Goal: Task Accomplishment & Management: Manage account settings

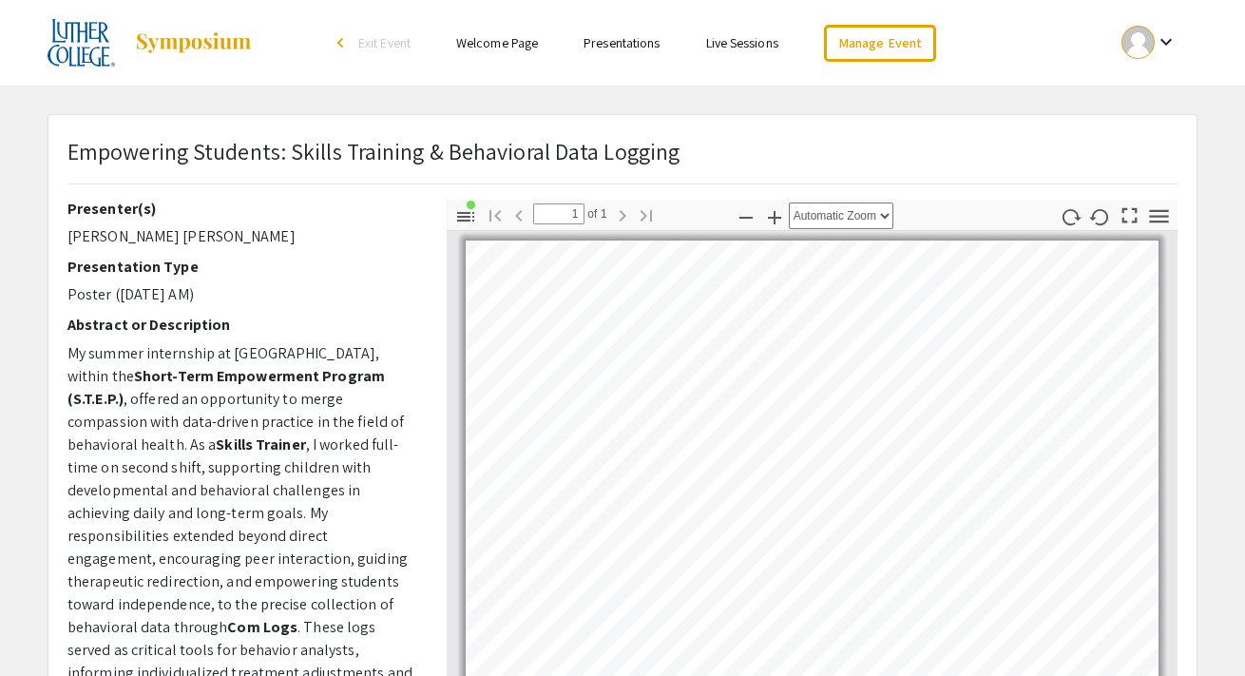
click at [594, 50] on link "Presentations" at bounding box center [622, 42] width 76 height 17
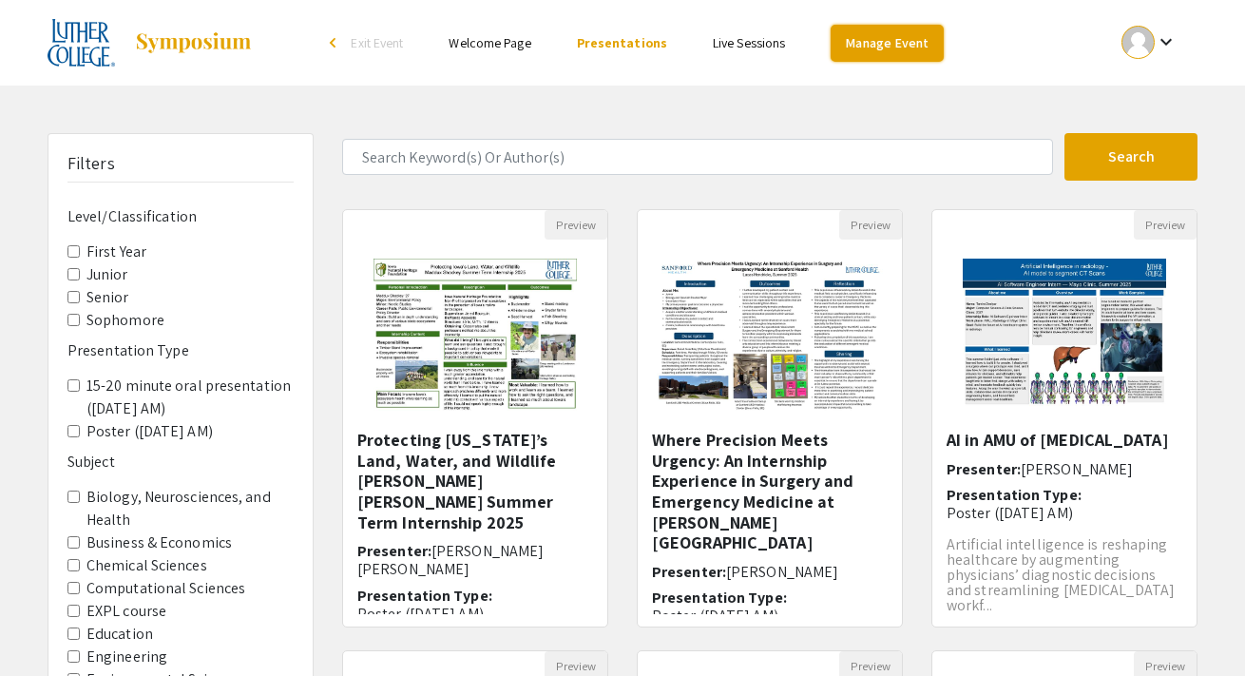
click at [875, 47] on link "Manage Event" at bounding box center [887, 43] width 112 height 37
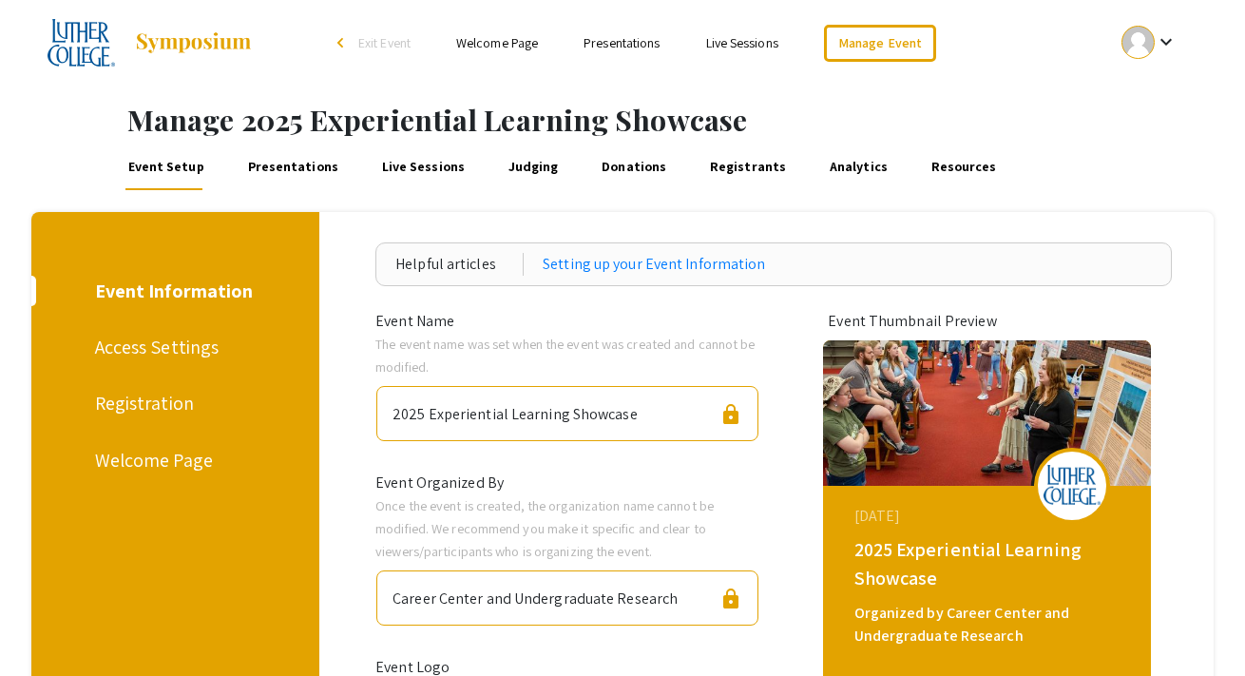
click at [319, 168] on link "Presentations" at bounding box center [292, 168] width 97 height 46
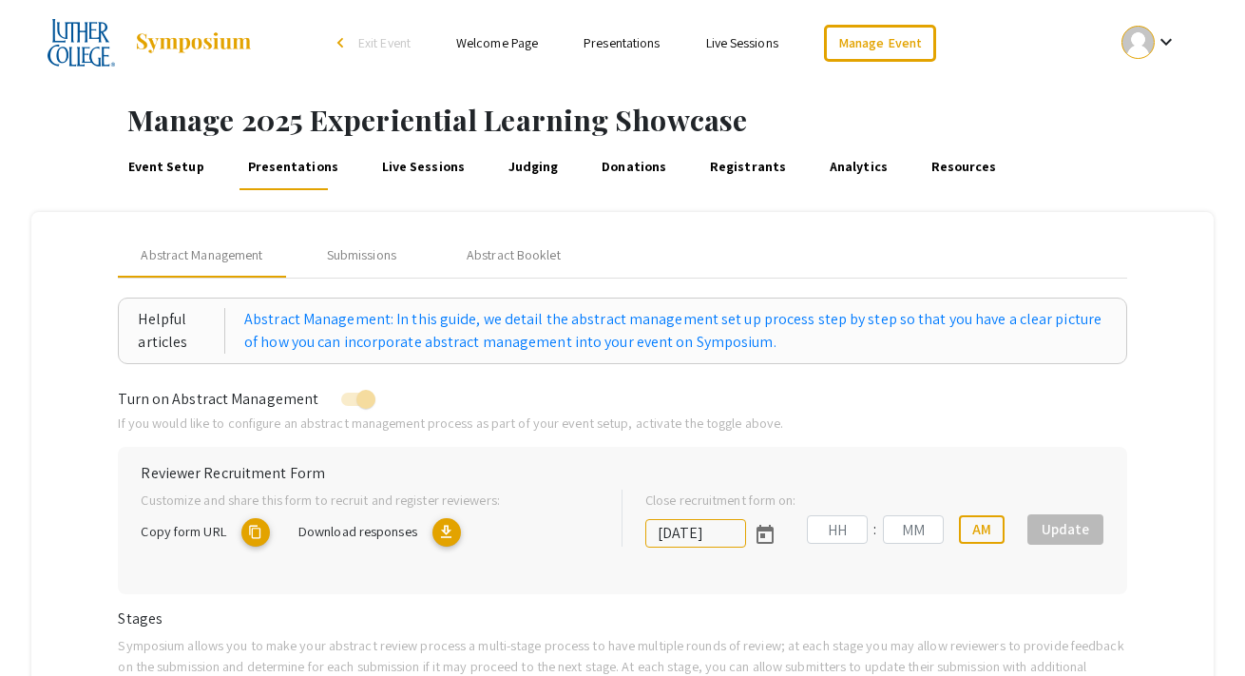
type input "[DATE]"
type input "11"
type input "59"
